Goal: Task Accomplishment & Management: Use online tool/utility

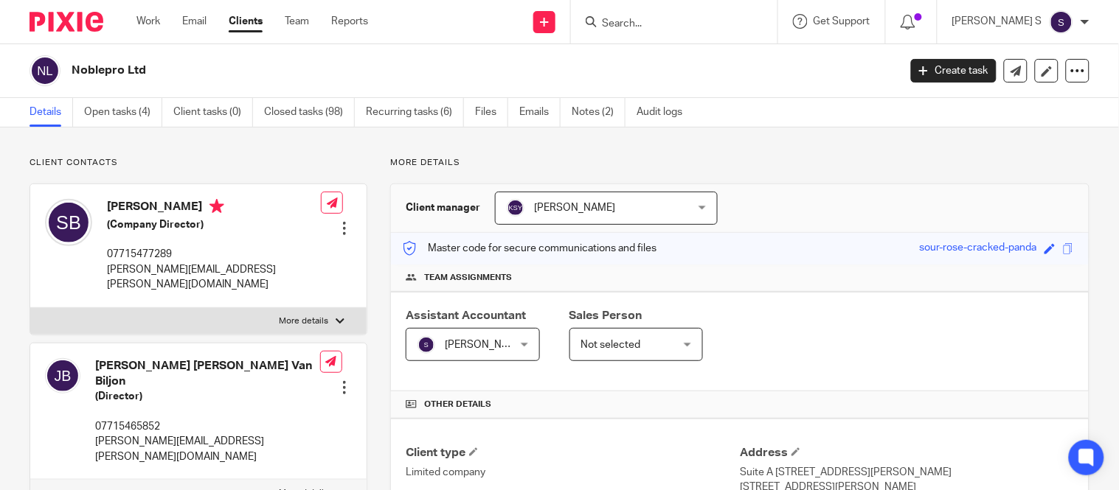
click at [659, 13] on form at bounding box center [678, 22] width 157 height 18
click at [660, 22] on input "Search" at bounding box center [666, 24] width 133 height 13
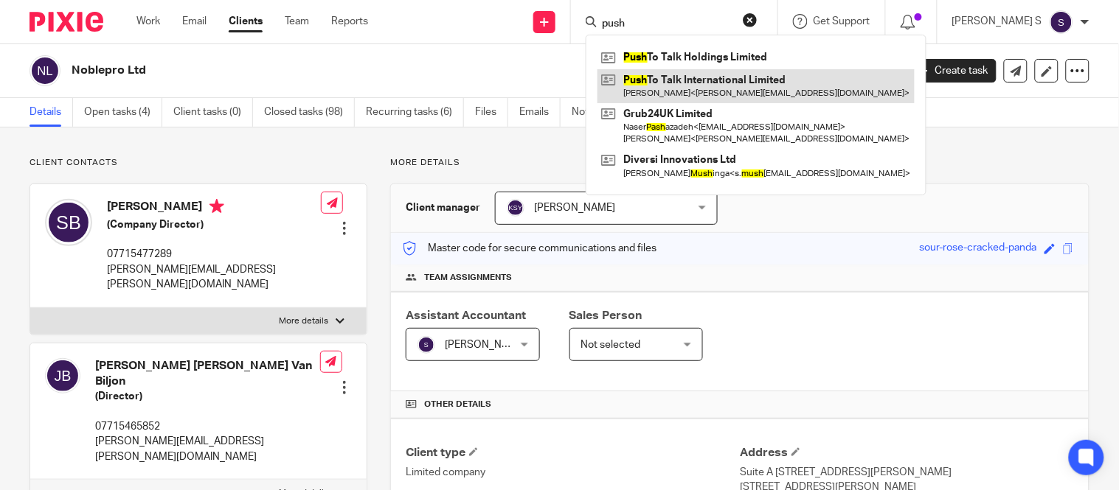
type input "push"
click at [687, 72] on link at bounding box center [755, 86] width 317 height 34
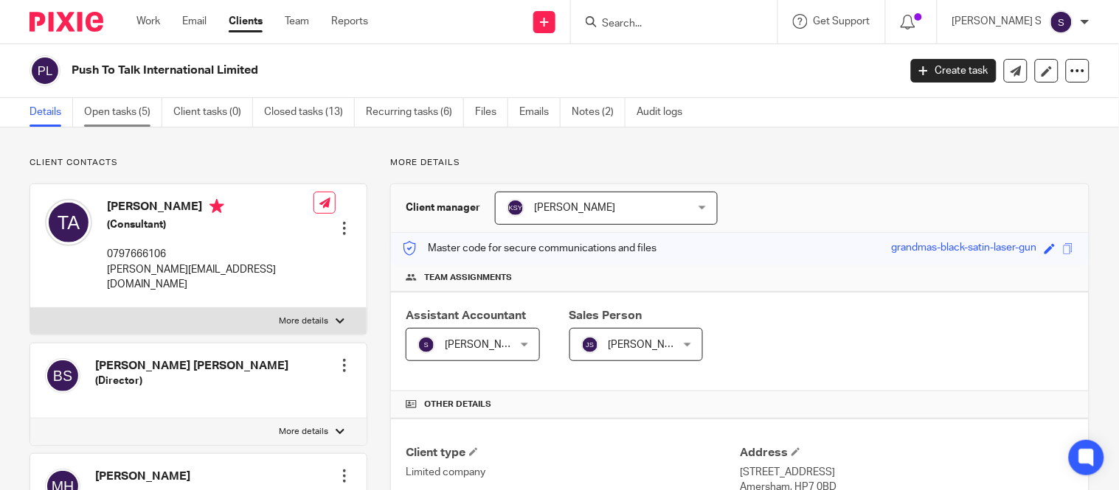
click at [131, 113] on link "Open tasks (5)" at bounding box center [123, 112] width 78 height 29
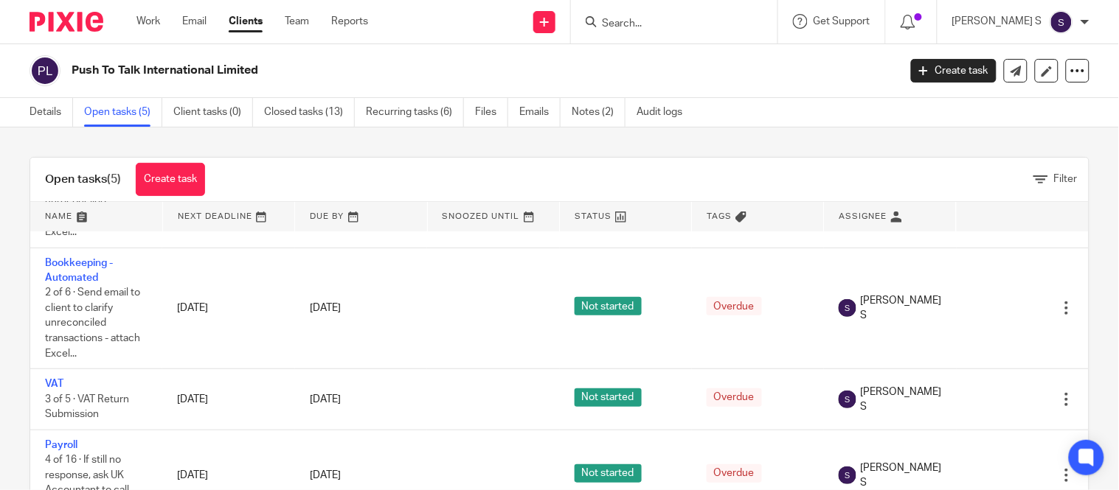
scroll to position [60, 0]
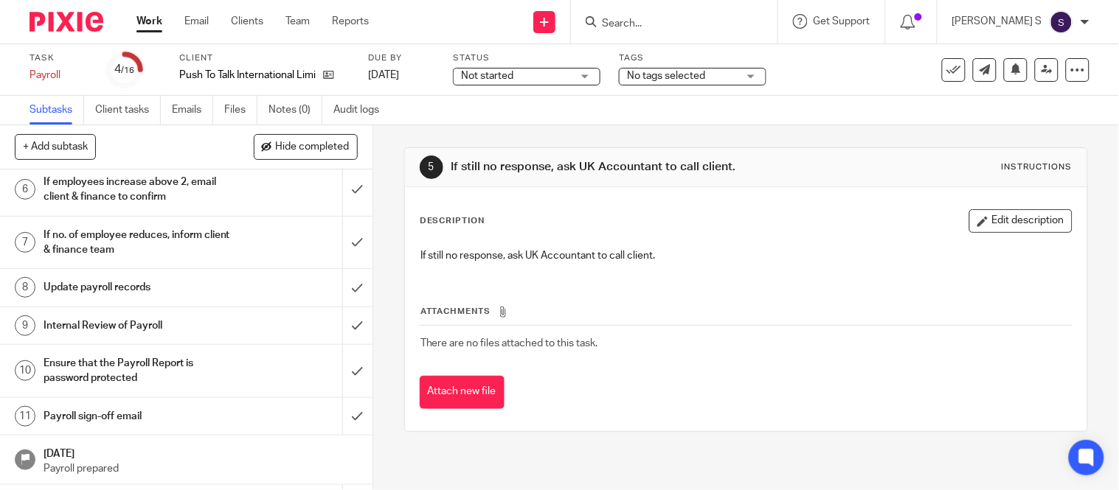
scroll to position [237, 0]
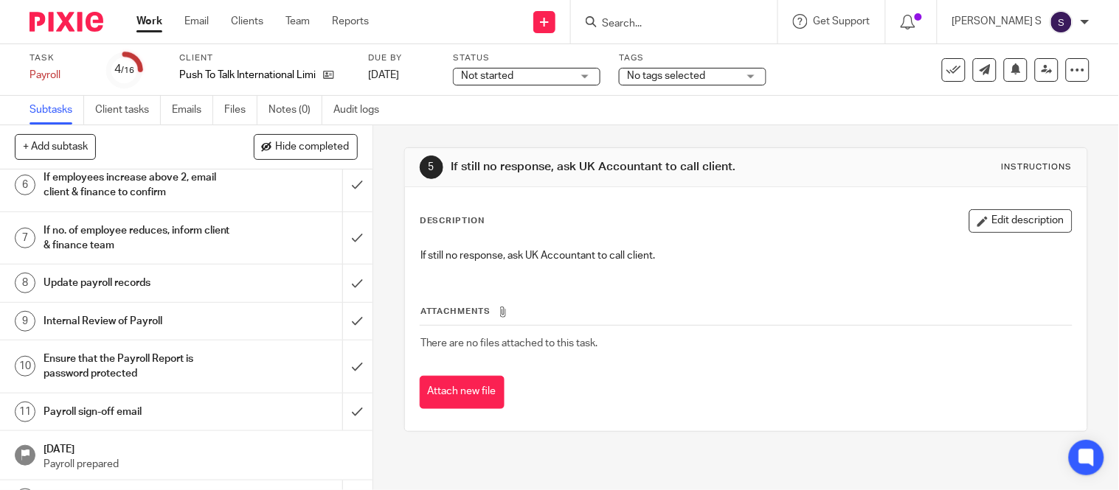
click at [78, 409] on h1 "Payroll sign-off email" at bounding box center [139, 412] width 190 height 22
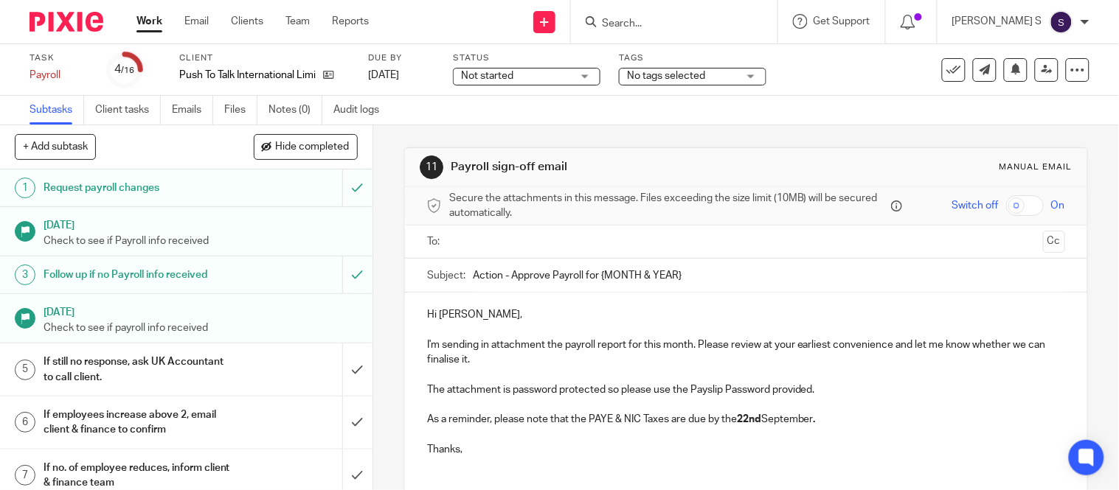
drag, startPoint x: 595, startPoint y: 273, endPoint x: 723, endPoint y: 288, distance: 129.2
click at [723, 288] on input "Action - Approve Payroll for {MONTH & YEAR}" at bounding box center [769, 275] width 592 height 33
type input "Action - Approve Payroll for [DATE]."
click at [666, 244] on input "text" at bounding box center [745, 242] width 583 height 17
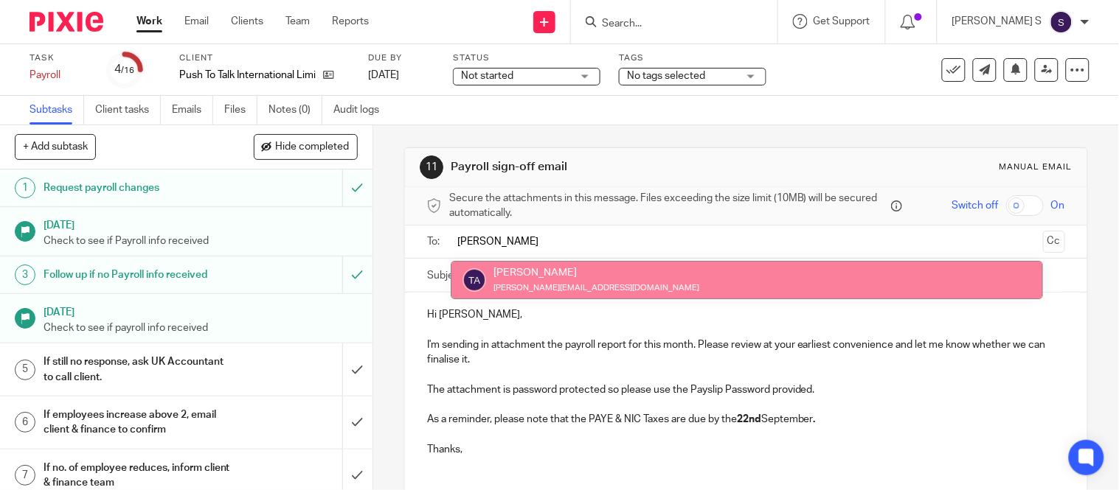
type input "tim"
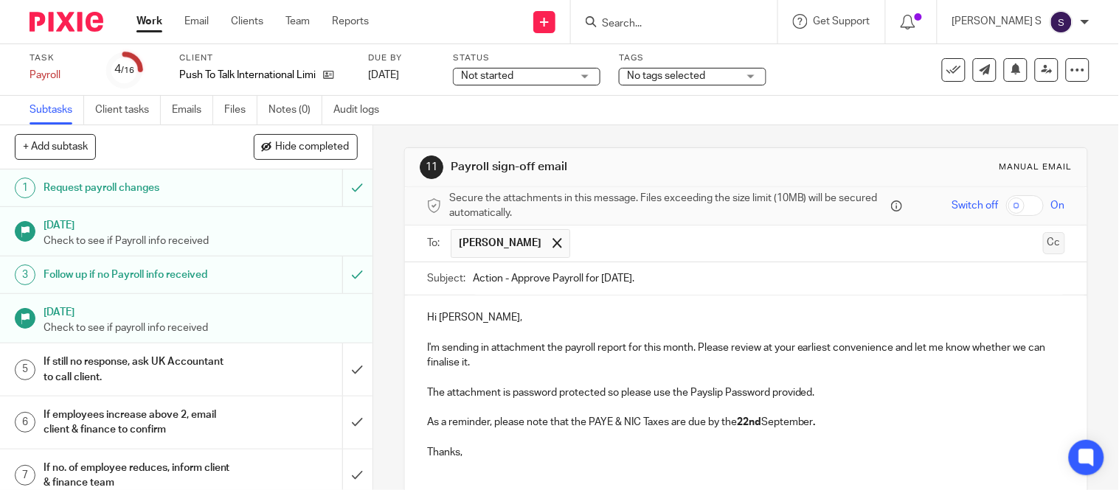
click at [1043, 245] on button "Cc" at bounding box center [1054, 243] width 22 height 22
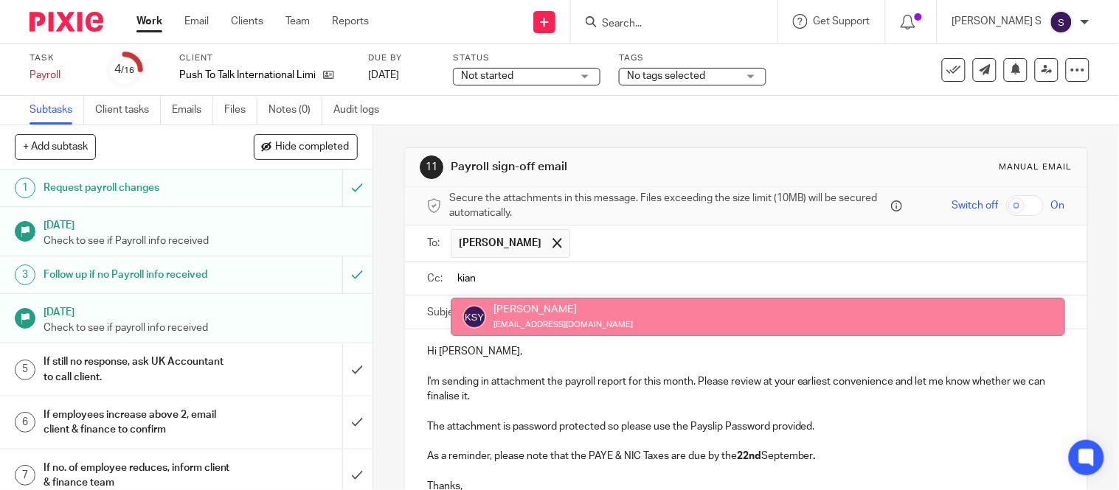
type input "kian"
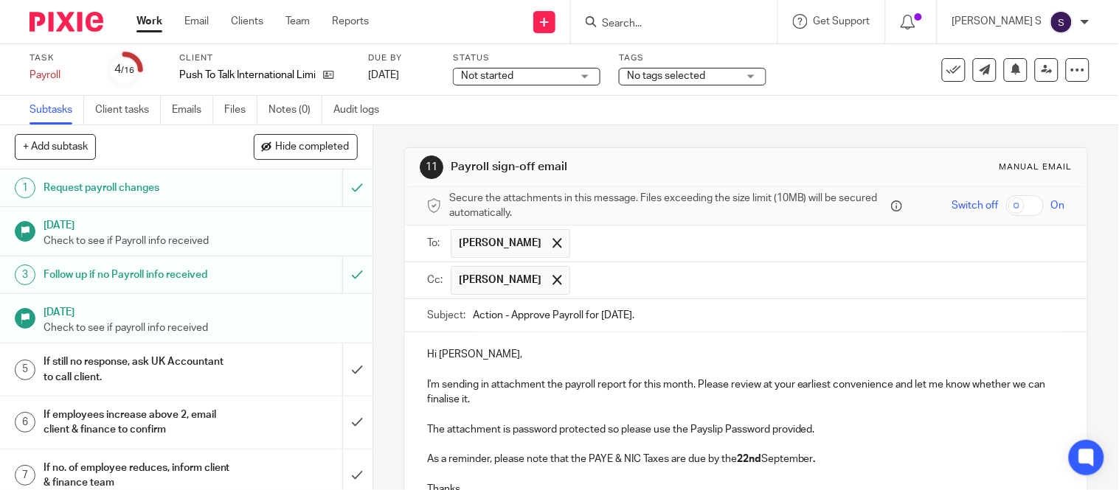
click at [647, 280] on input "text" at bounding box center [817, 280] width 481 height 29
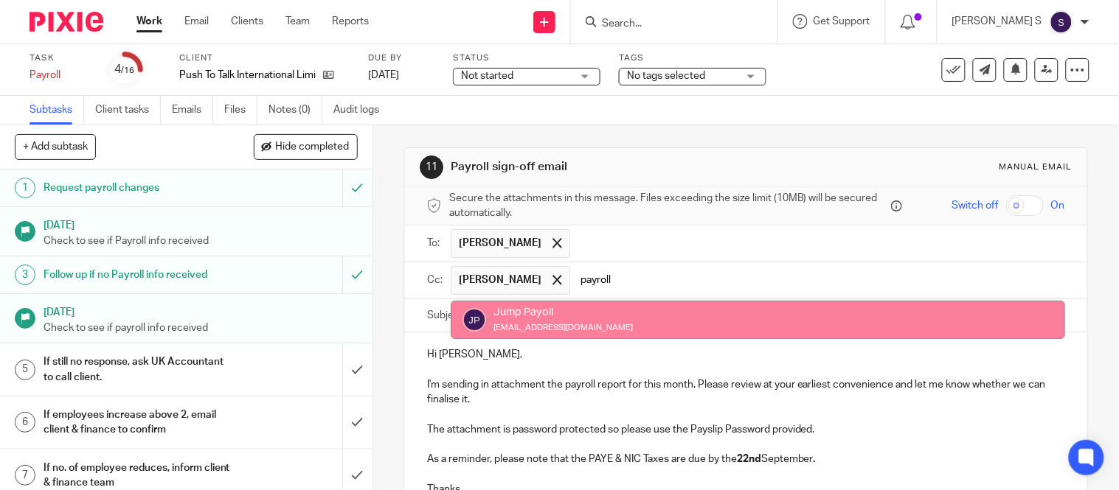
type input "payroll"
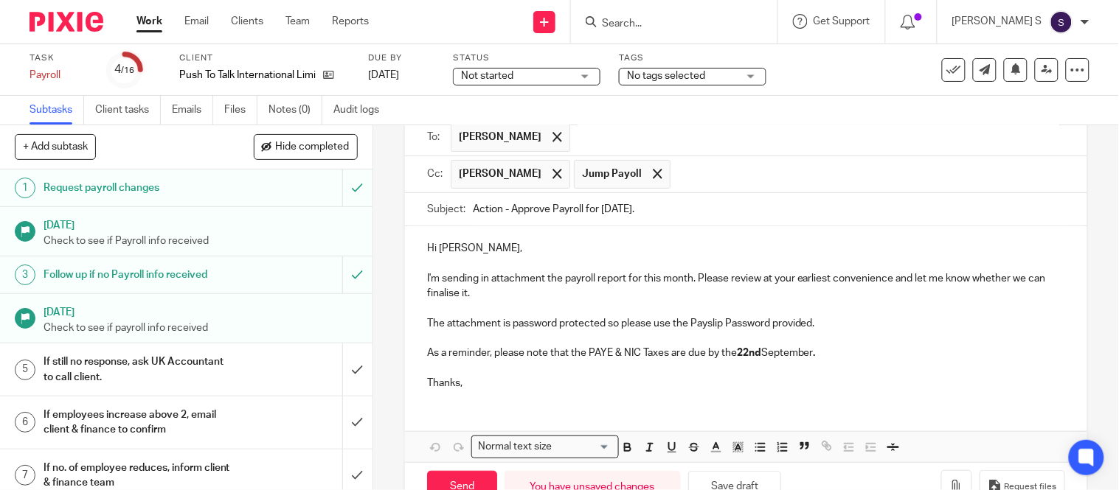
scroll to position [151, 0]
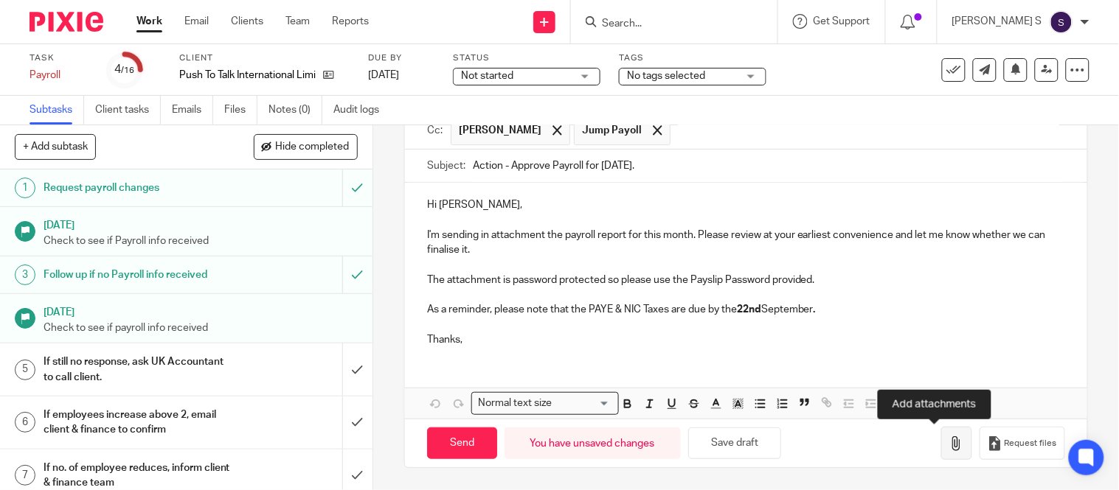
click at [949, 448] on icon "button" at bounding box center [956, 444] width 15 height 15
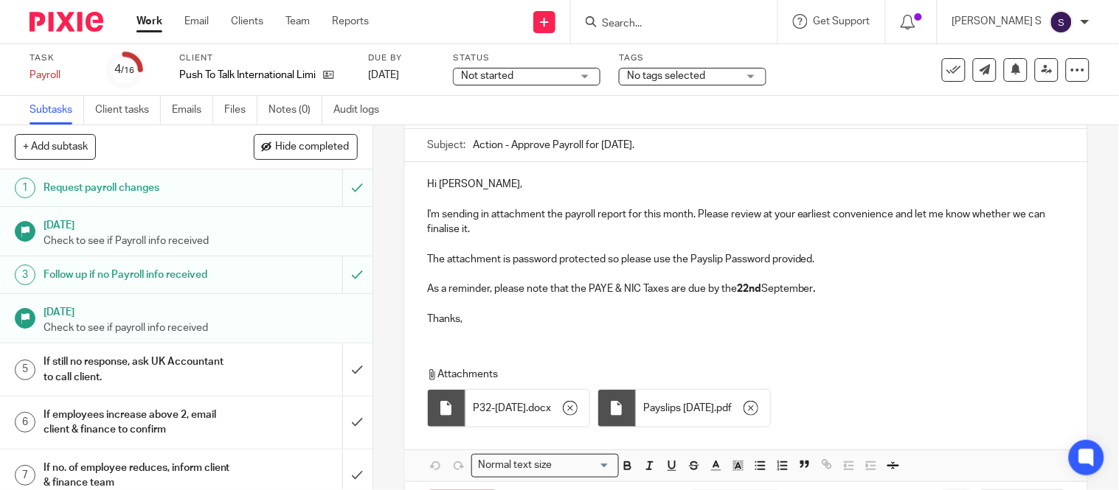
scroll to position [234, 0]
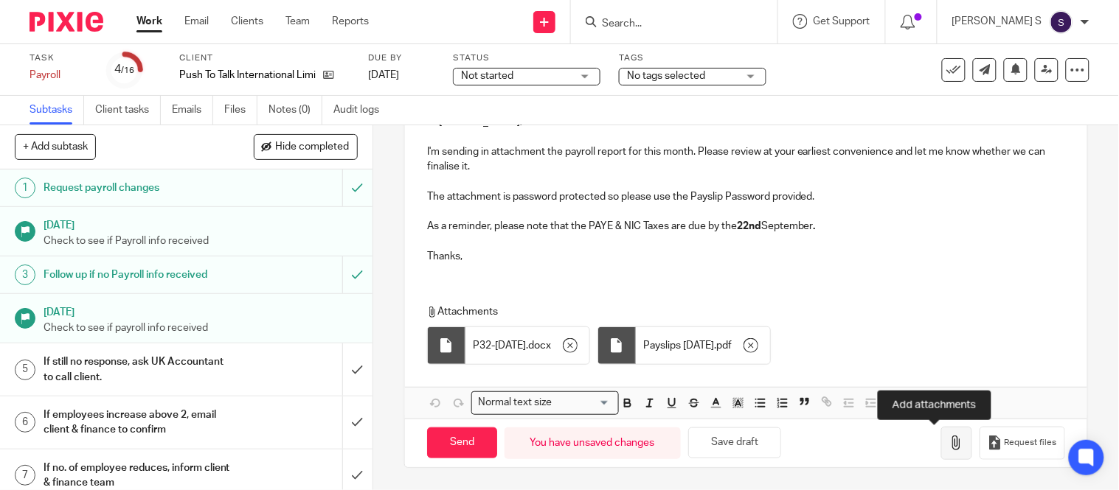
click at [941, 448] on button "button" at bounding box center [956, 443] width 31 height 33
click at [949, 437] on icon "button" at bounding box center [956, 443] width 15 height 15
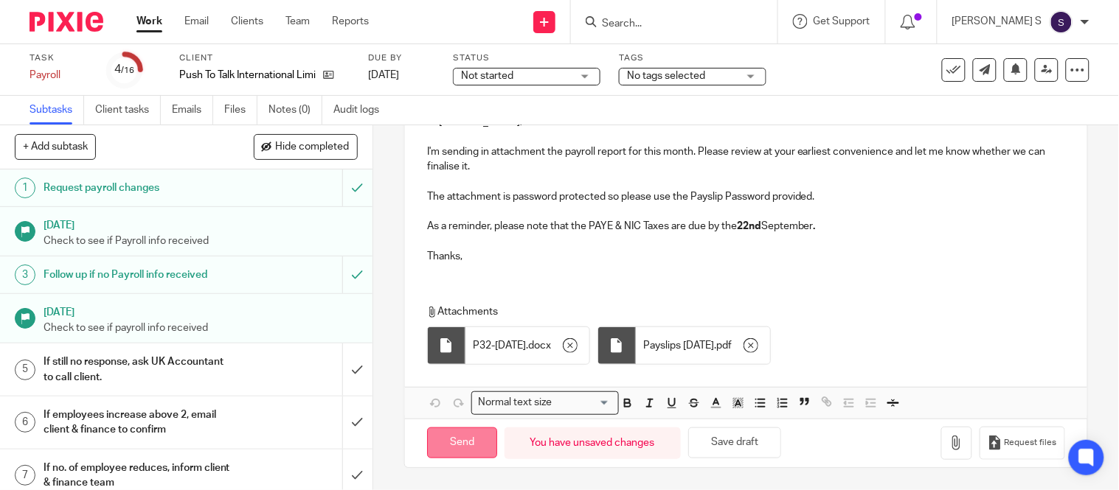
click at [459, 440] on input "Send" at bounding box center [462, 444] width 70 height 32
type input "Sent"
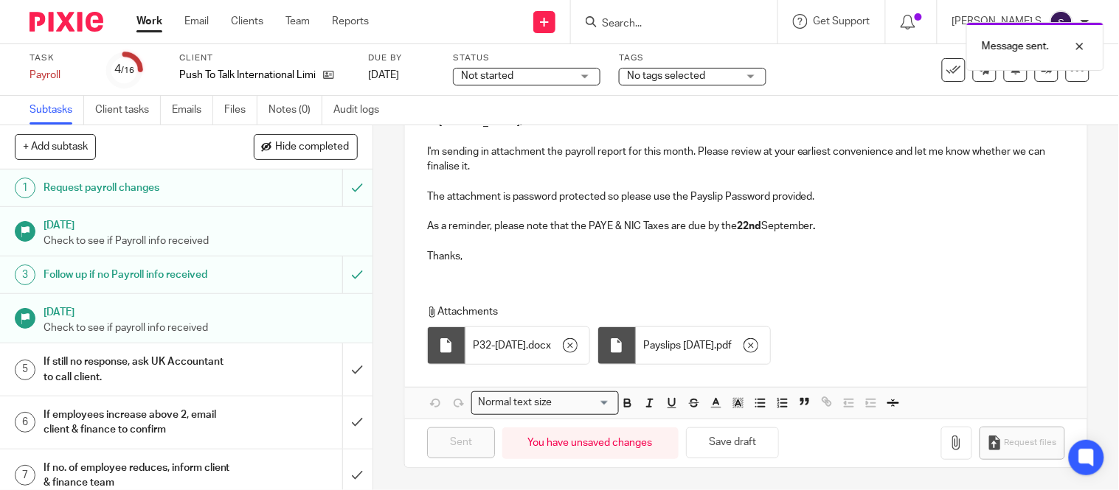
scroll to position [0, 0]
